Goal: Find specific page/section: Find specific page/section

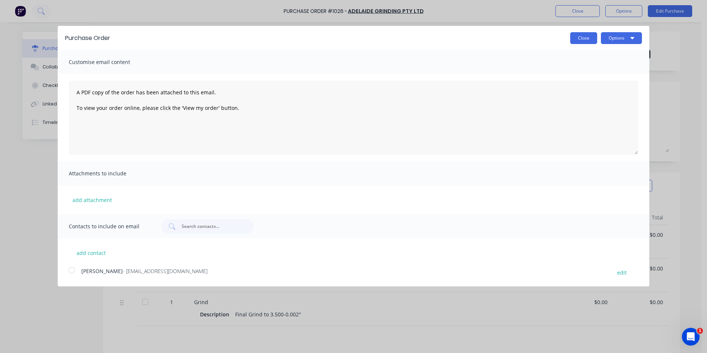
click at [584, 39] on button "Close" at bounding box center [584, 38] width 27 height 12
type textarea "x"
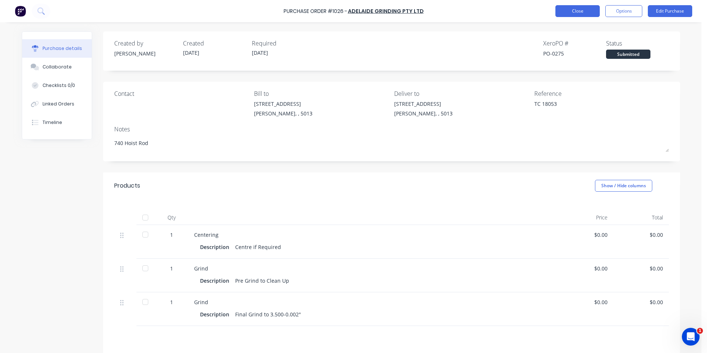
click at [585, 13] on button "Close" at bounding box center [578, 11] width 44 height 12
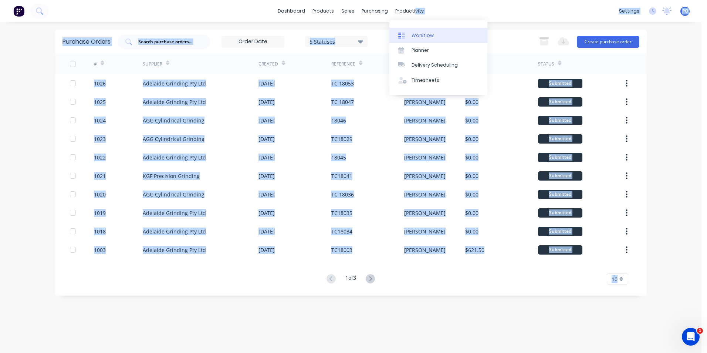
drag, startPoint x: 412, startPoint y: 12, endPoint x: 412, endPoint y: 28, distance: 16.3
click at [412, 28] on body "dashboard products sales purchasing productivity dashboard products Product Cat…" at bounding box center [353, 176] width 707 height 353
drag, startPoint x: 412, startPoint y: 28, endPoint x: 403, endPoint y: 13, distance: 17.7
click at [403, 13] on div "productivity" at bounding box center [410, 11] width 36 height 11
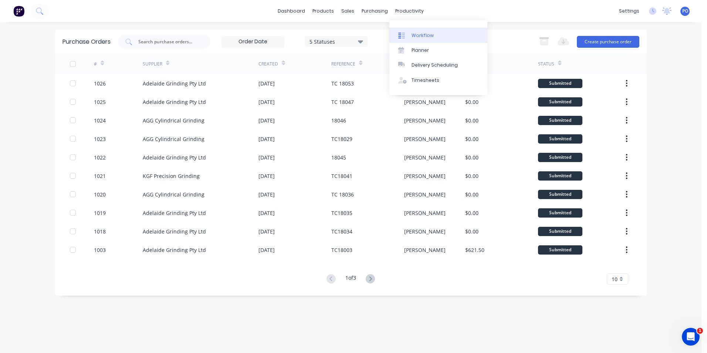
click at [411, 33] on link "Workflow" at bounding box center [439, 35] width 98 height 15
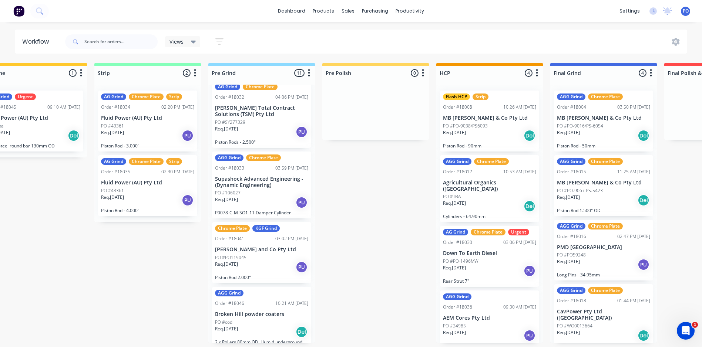
scroll to position [0, 370]
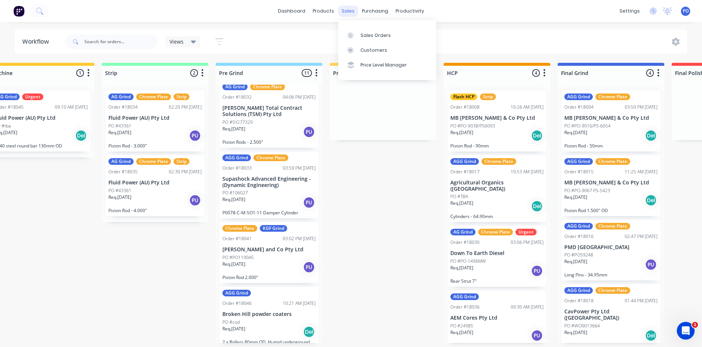
click at [350, 7] on div "sales" at bounding box center [348, 11] width 20 height 11
click at [364, 34] on div "Sales Orders" at bounding box center [375, 35] width 30 height 7
